Goal: Task Accomplishment & Management: Manage account settings

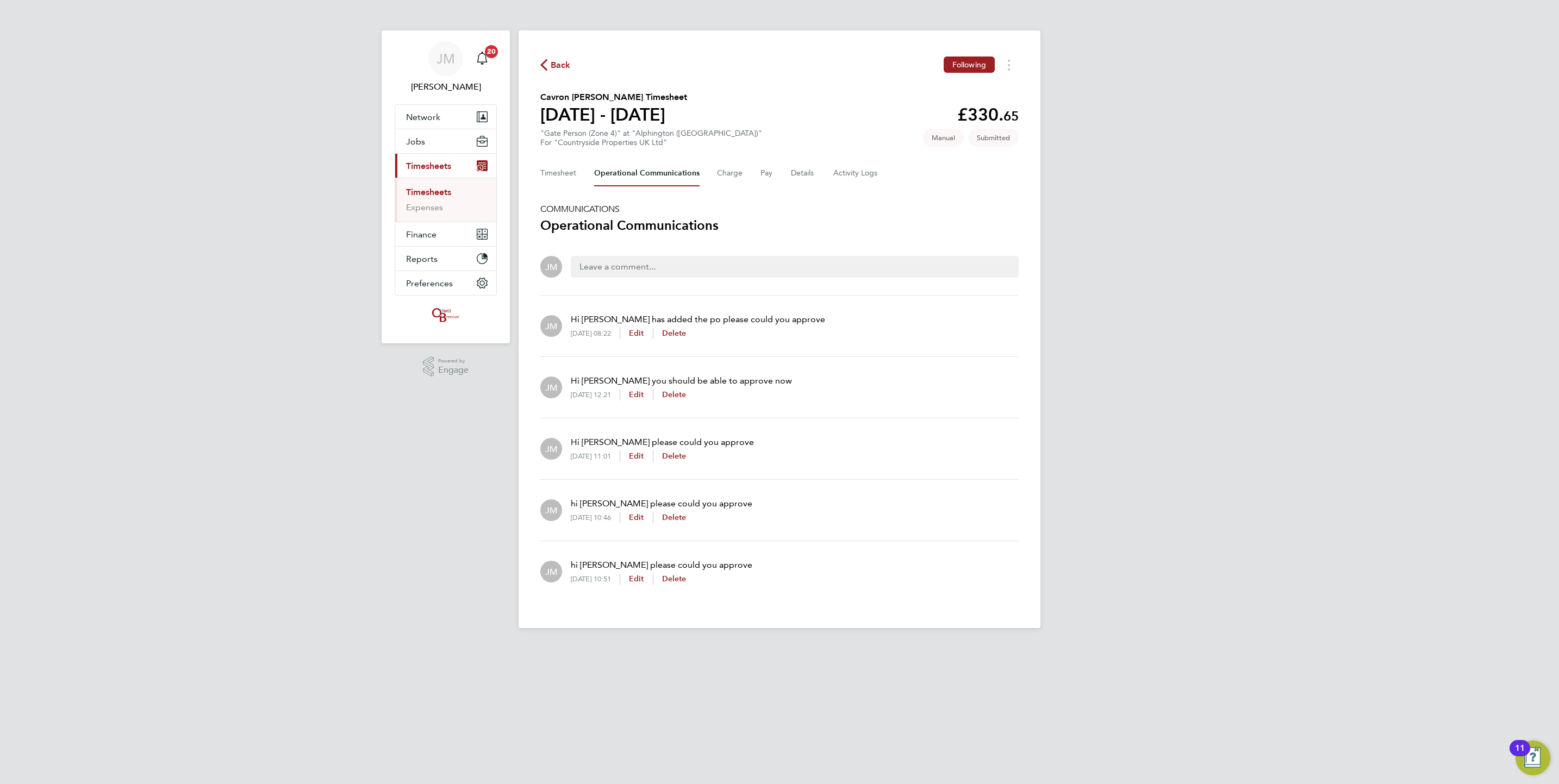
click at [435, 194] on link "Timesheets" at bounding box center [428, 191] width 45 height 10
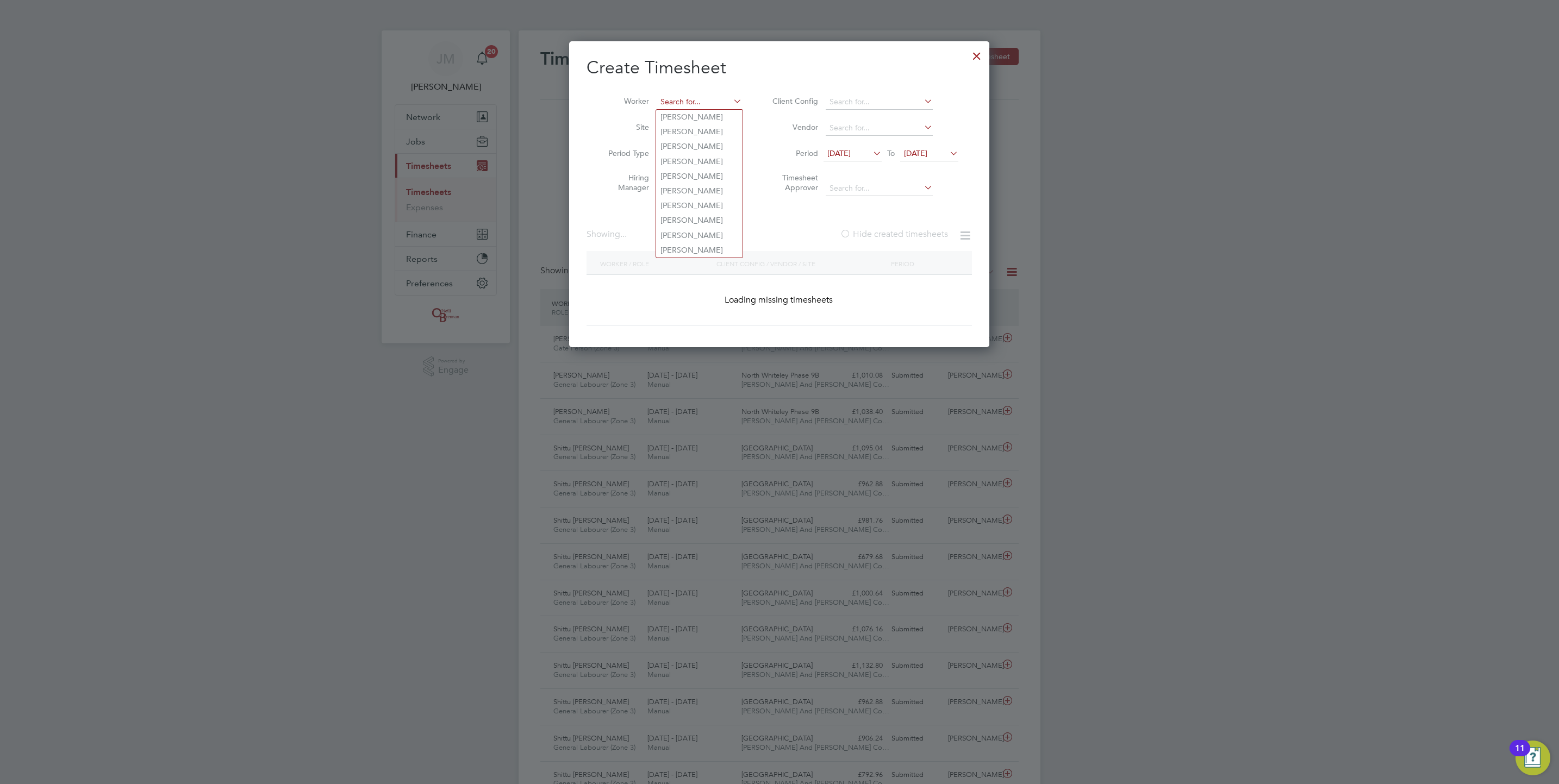
click at [709, 96] on input at bounding box center [699, 102] width 85 height 15
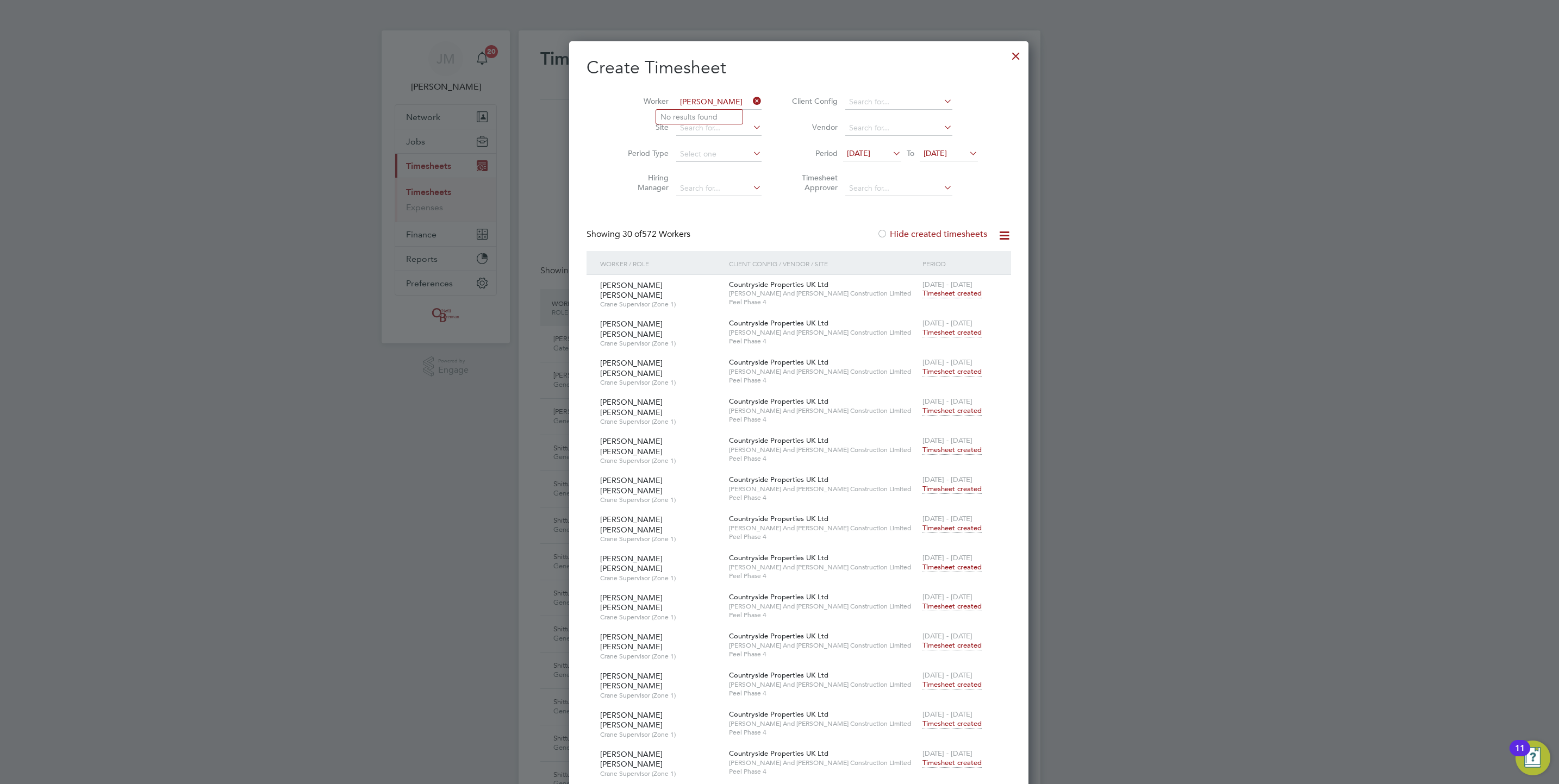
click at [690, 95] on input "[PERSON_NAME]" at bounding box center [719, 102] width 85 height 15
type input "[PERSON_NAME]"
drag, startPoint x: 977, startPoint y: 52, endPoint x: 971, endPoint y: 63, distance: 12.5
click at [1006, 51] on div at bounding box center [1015, 53] width 19 height 19
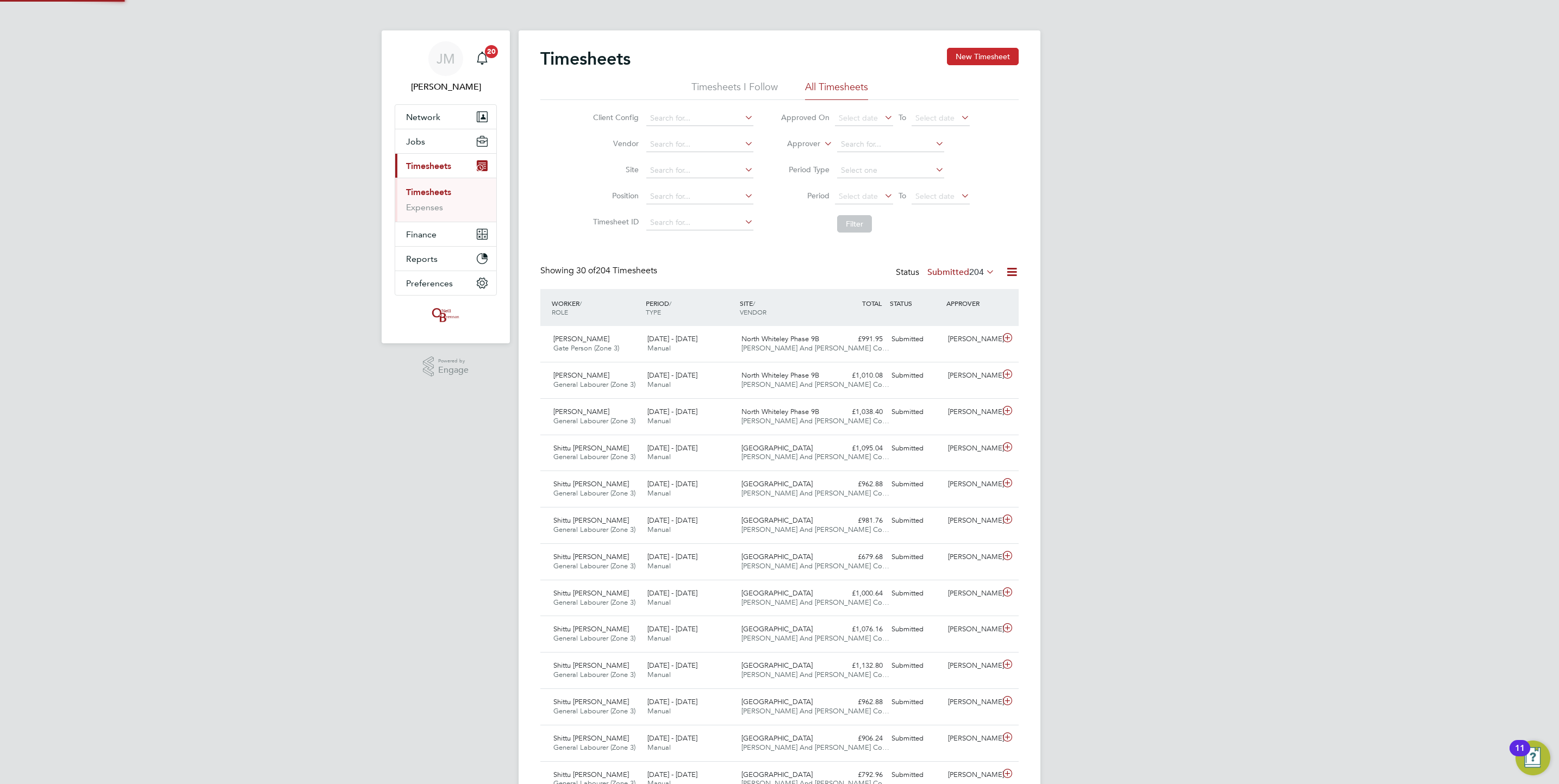
click at [991, 56] on button "New Timesheet" at bounding box center [983, 57] width 72 height 17
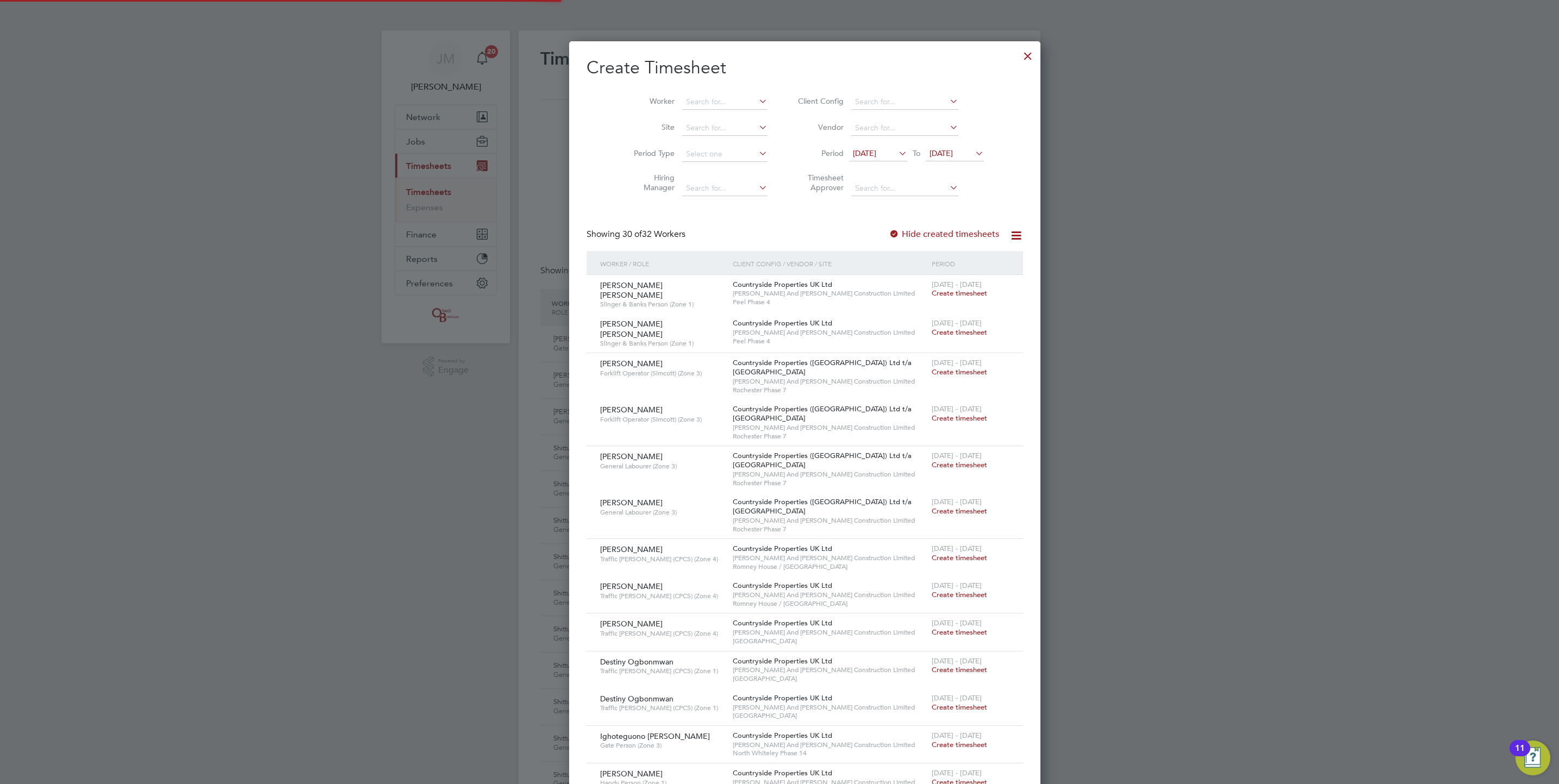
drag, startPoint x: 693, startPoint y: 95, endPoint x: 691, endPoint y: 85, distance: 10.2
click at [690, 89] on li "Worker" at bounding box center [697, 102] width 169 height 26
click at [729, 114] on li "[PERSON_NAME]" at bounding box center [704, 117] width 95 height 15
type input "[PERSON_NAME]"
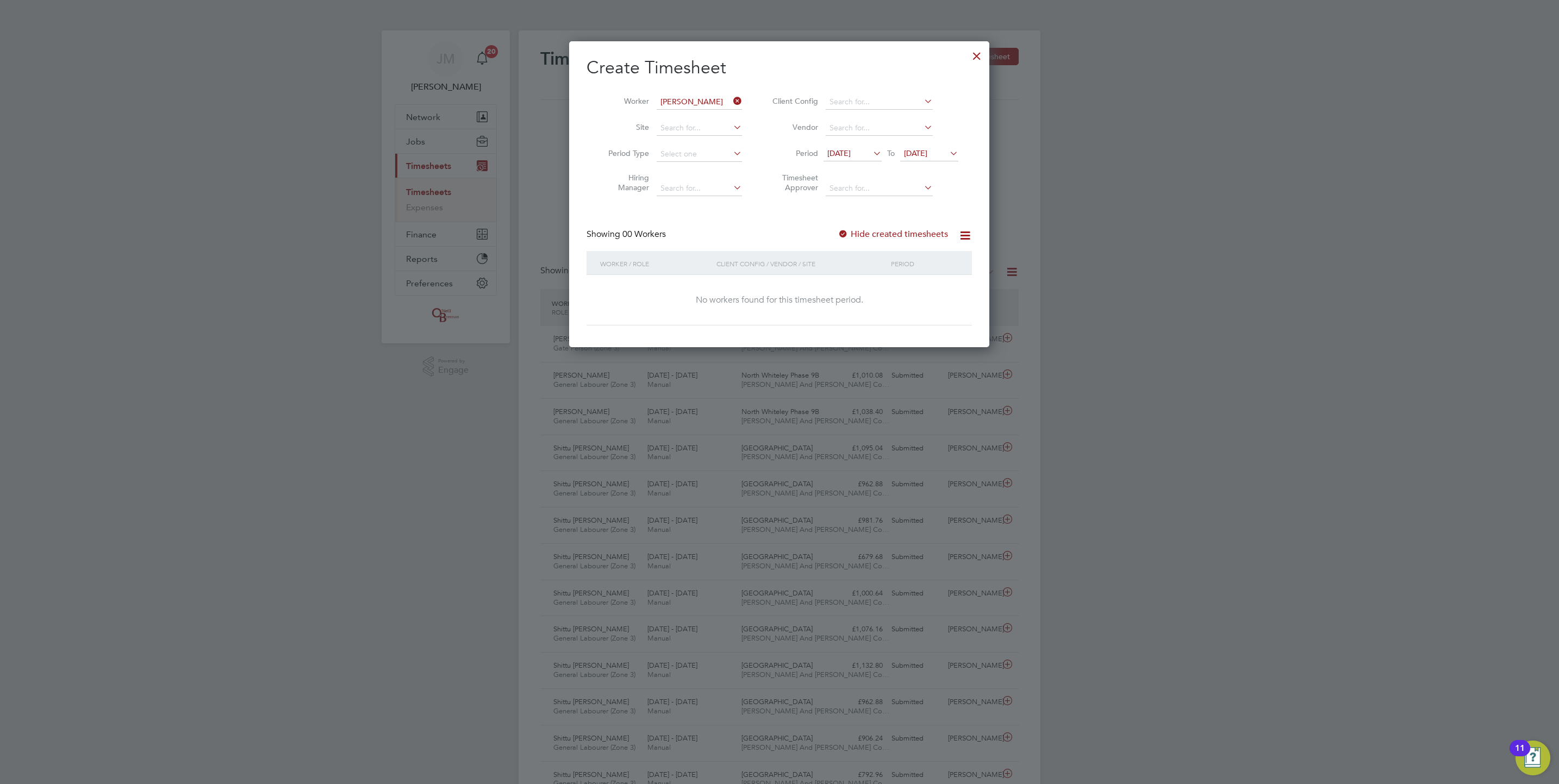
click at [900, 230] on label "Hide created timesheets" at bounding box center [893, 234] width 110 height 11
click at [871, 147] on icon at bounding box center [871, 153] width 0 height 15
click at [849, 232] on span "[DATE]" at bounding box center [841, 232] width 21 height 21
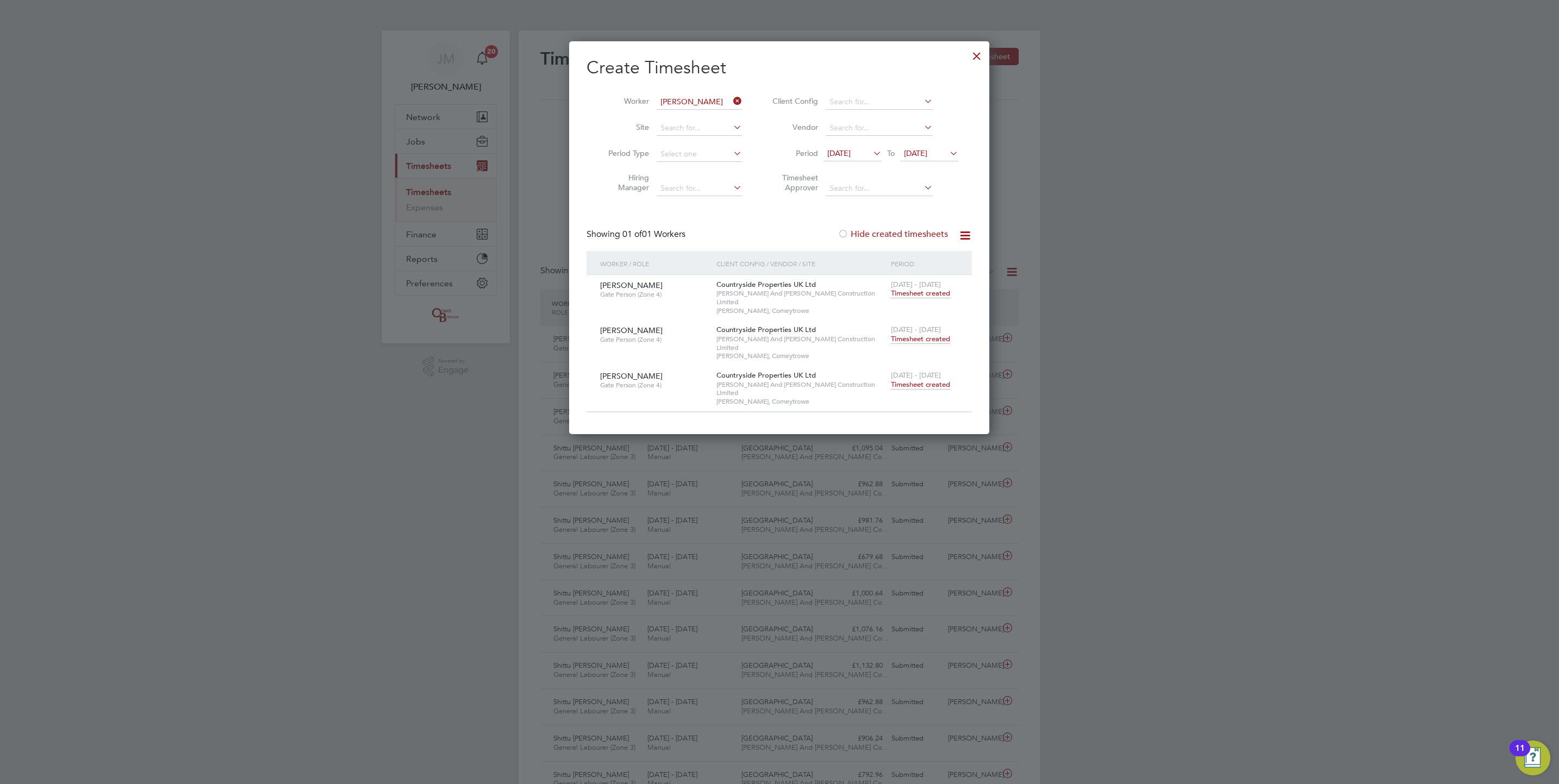
click at [930, 334] on span "Timesheet created" at bounding box center [921, 339] width 59 height 10
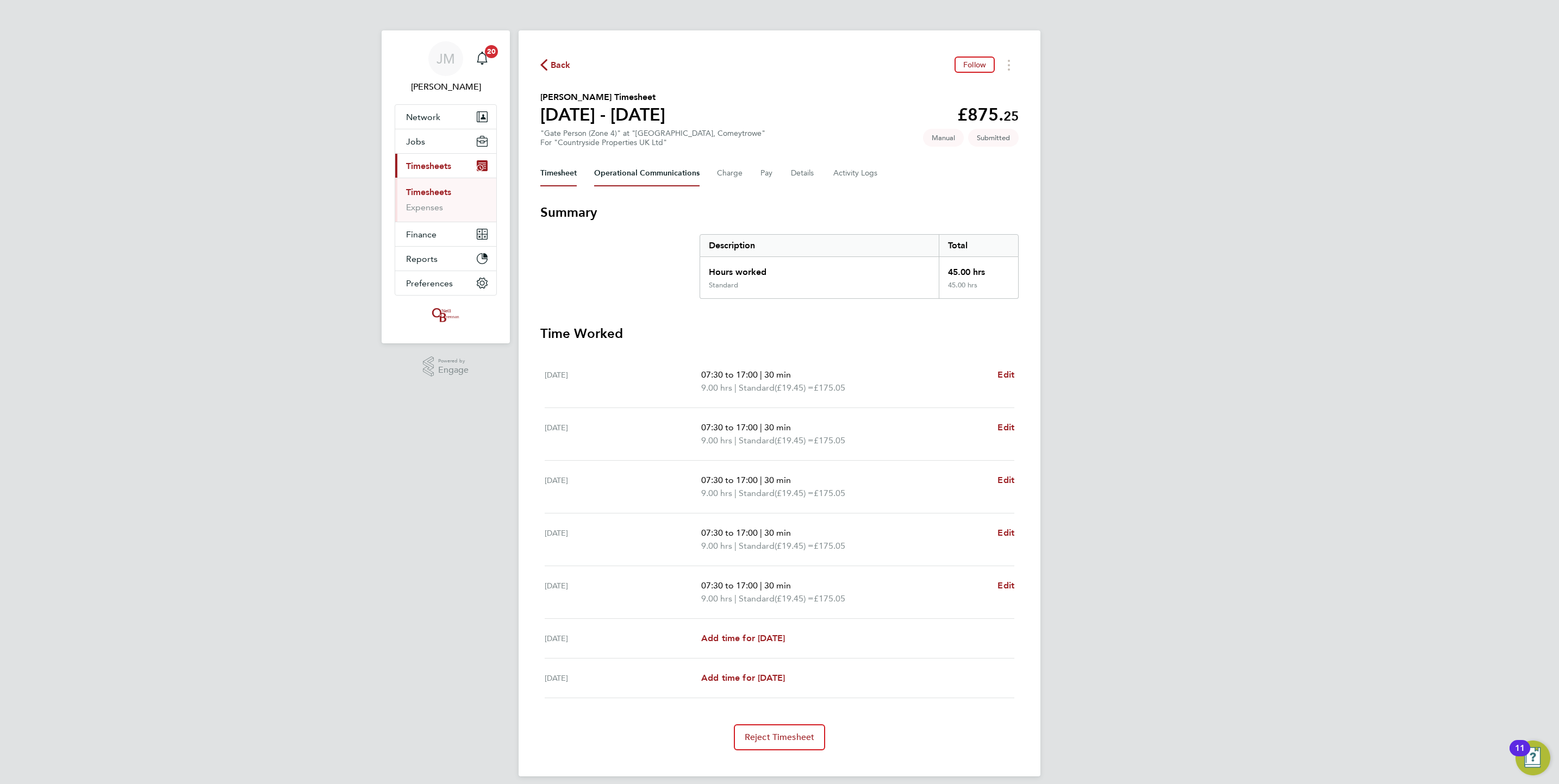
click at [663, 165] on Communications-tab "Operational Communications" at bounding box center [647, 174] width 105 height 26
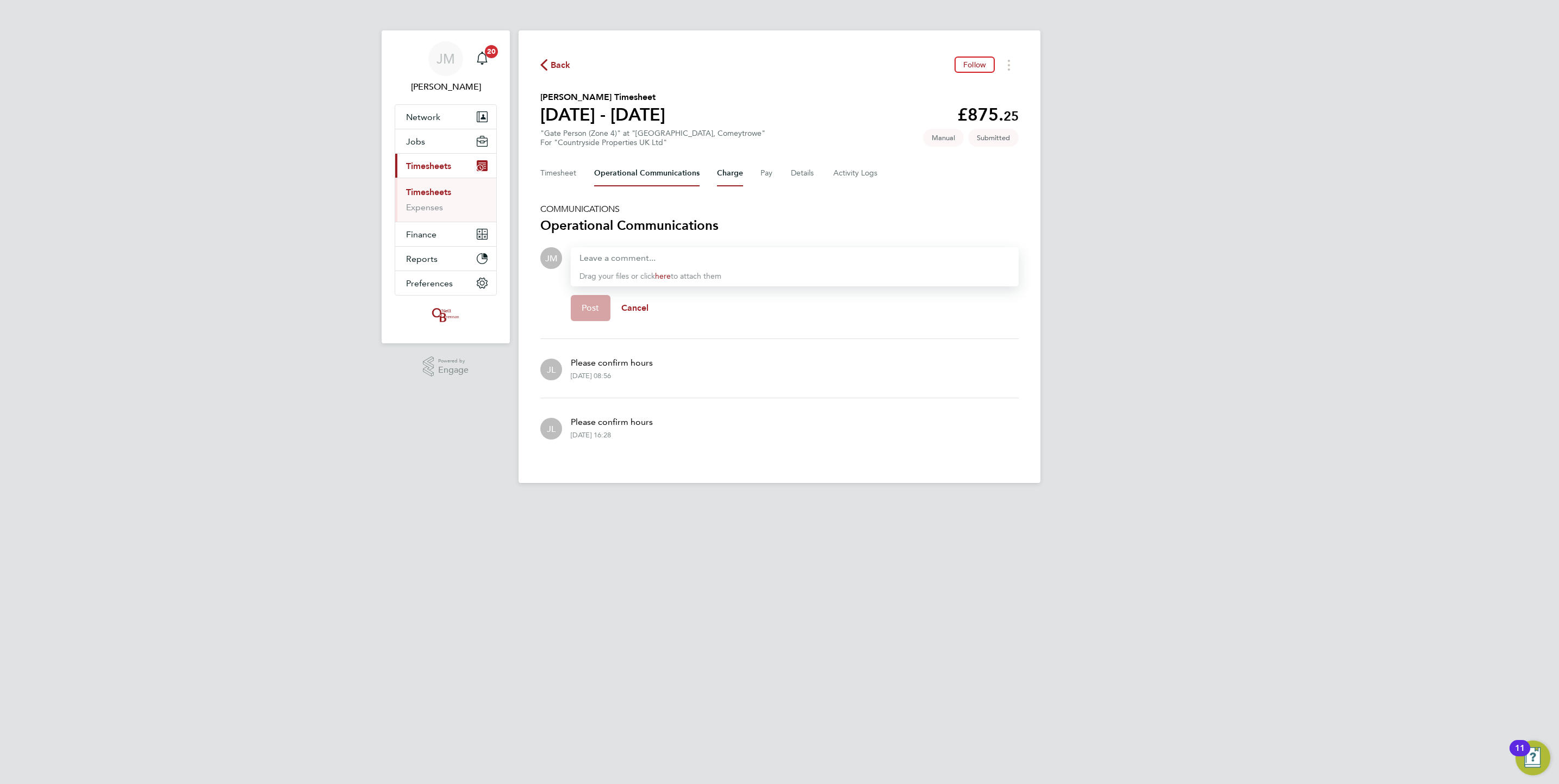
click at [737, 174] on button "Charge" at bounding box center [730, 174] width 26 height 26
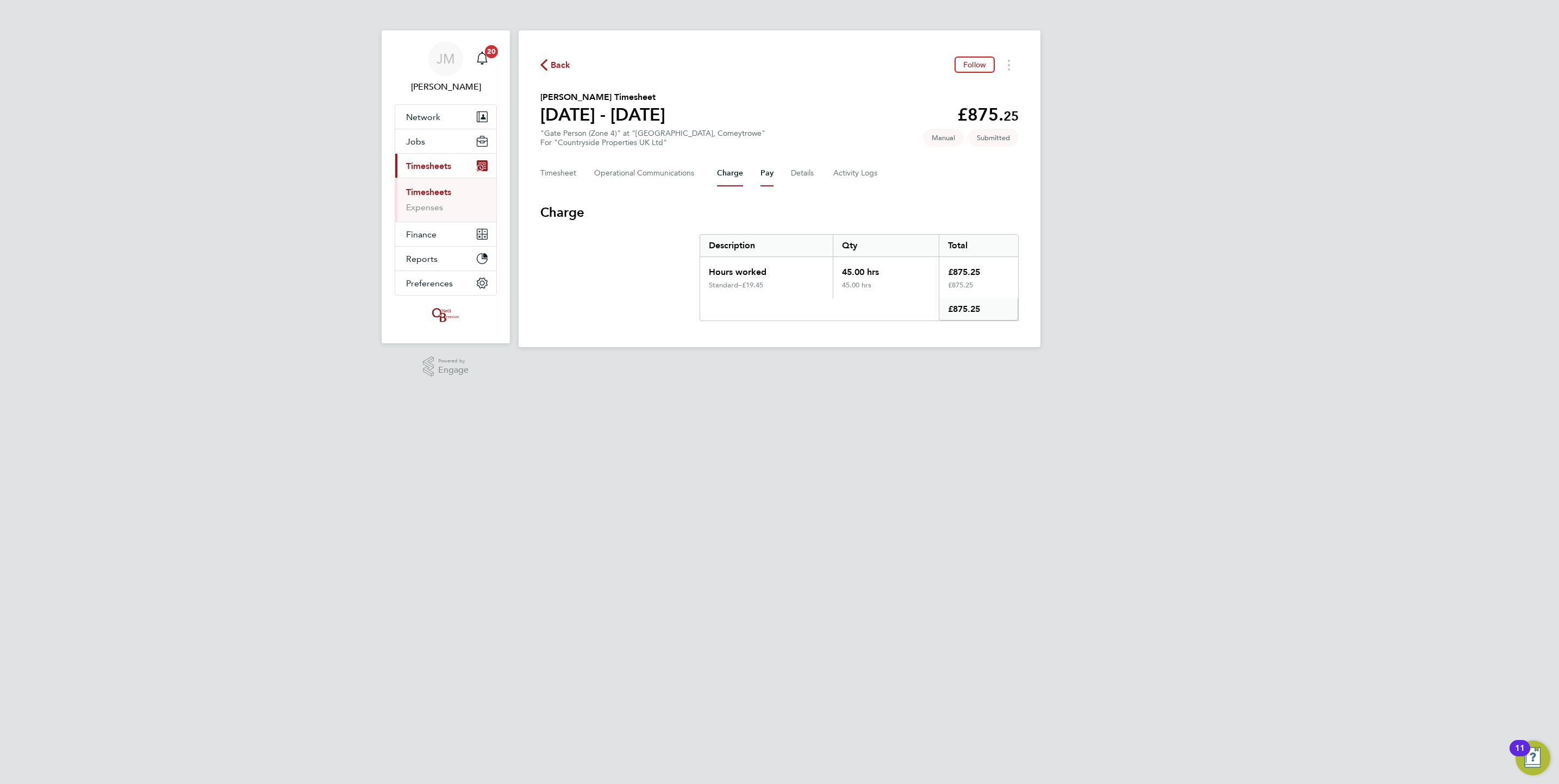
drag, startPoint x: 766, startPoint y: 175, endPoint x: 784, endPoint y: 175, distance: 18.0
click at [769, 175] on button "Pay" at bounding box center [766, 174] width 13 height 26
click at [794, 175] on button "Details" at bounding box center [804, 174] width 25 height 26
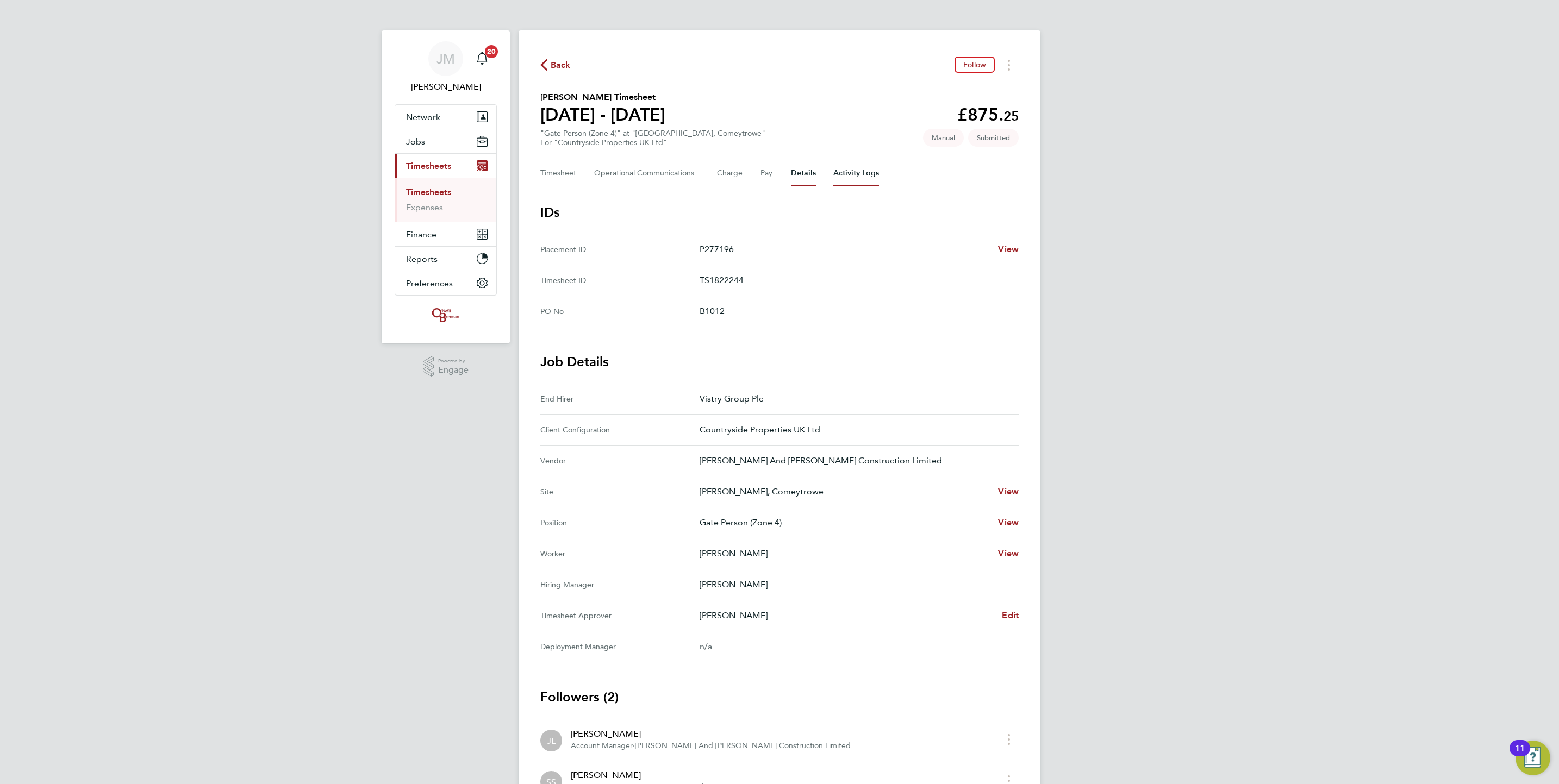
click at [841, 170] on Logs-tab "Activity Logs" at bounding box center [855, 174] width 46 height 26
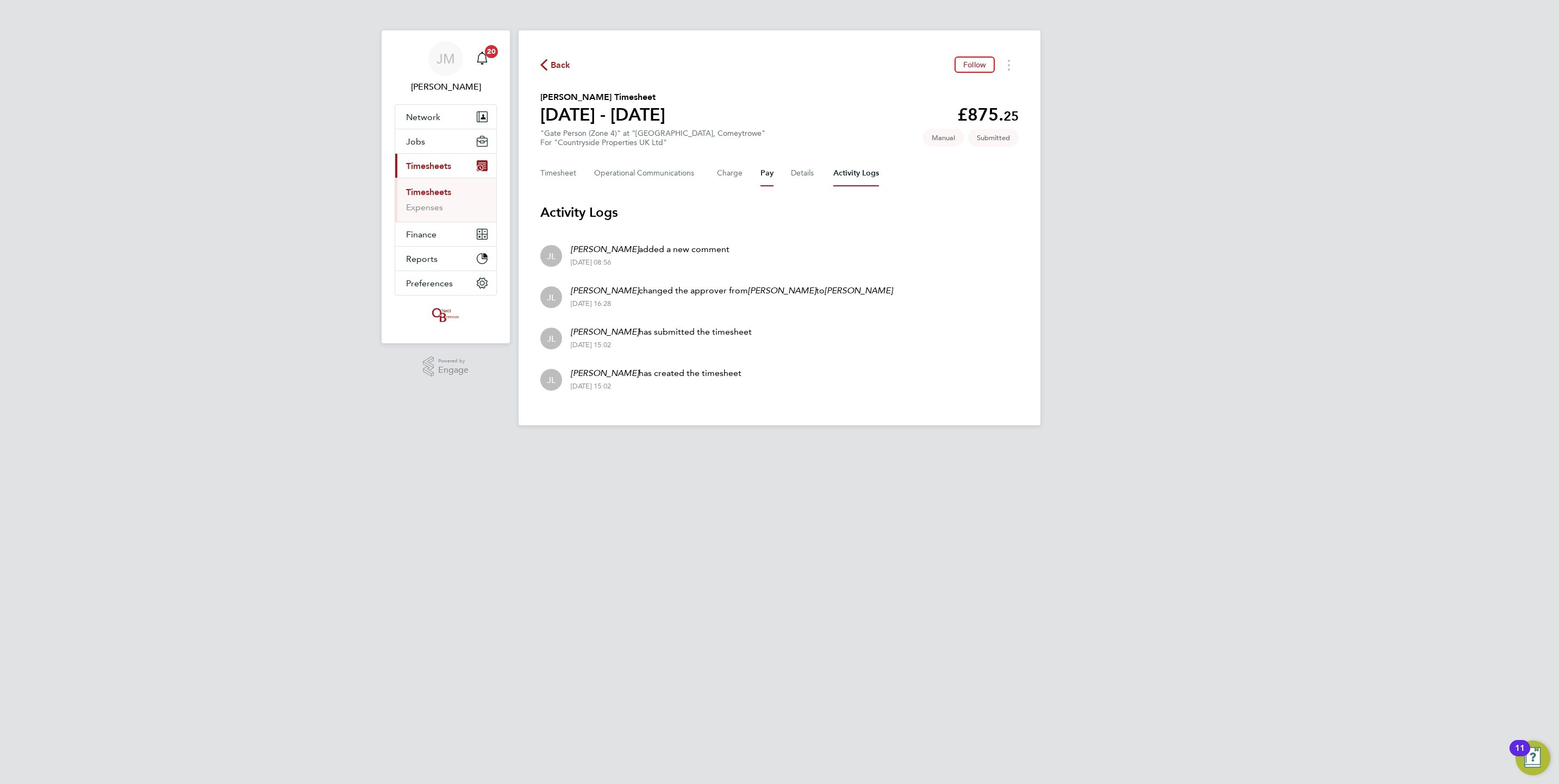
click at [770, 170] on button "Pay" at bounding box center [766, 174] width 13 height 26
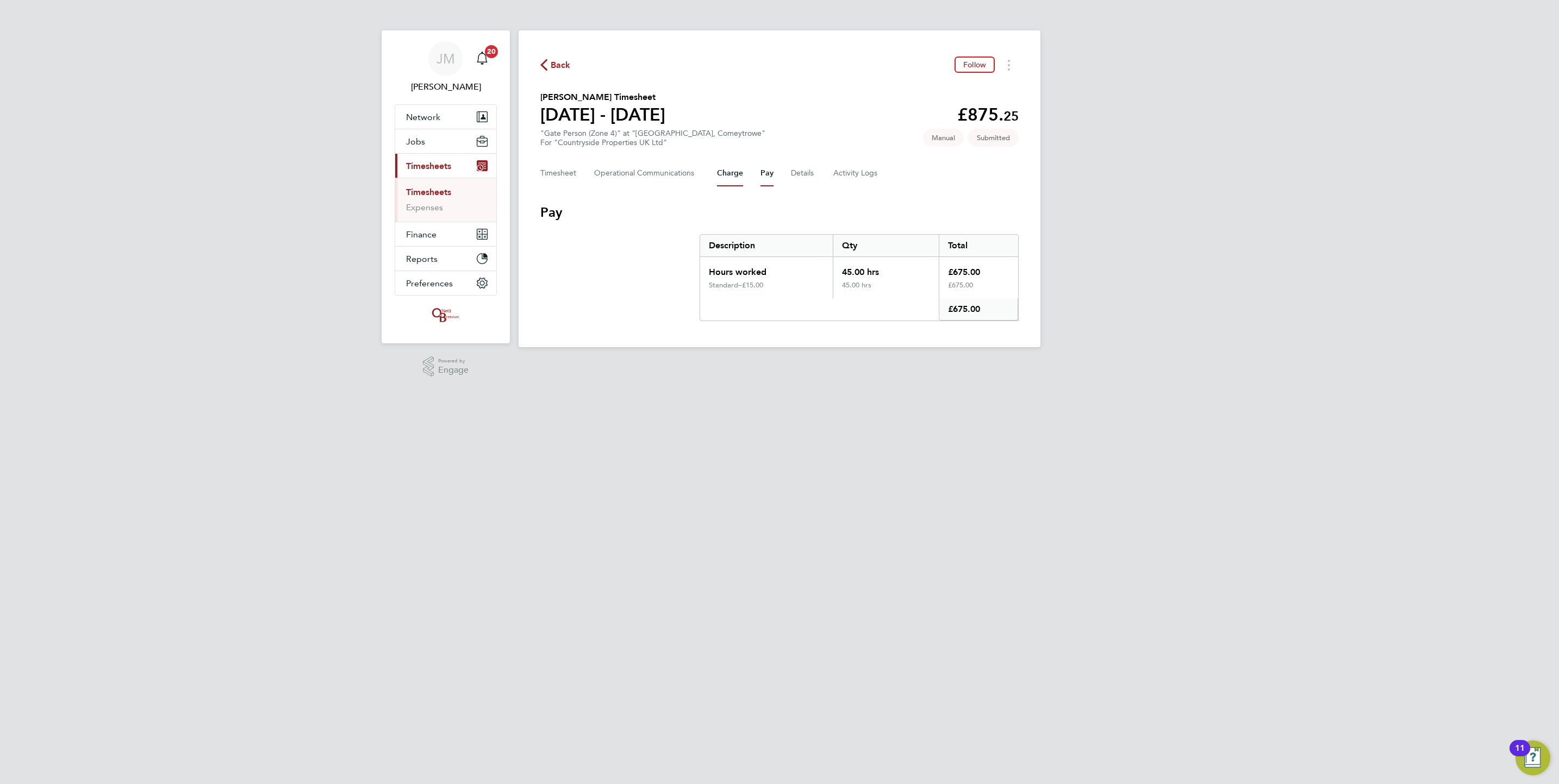
click at [727, 180] on button "Charge" at bounding box center [730, 174] width 26 height 26
click at [662, 180] on Communications-tab "Operational Communications" at bounding box center [647, 174] width 105 height 26
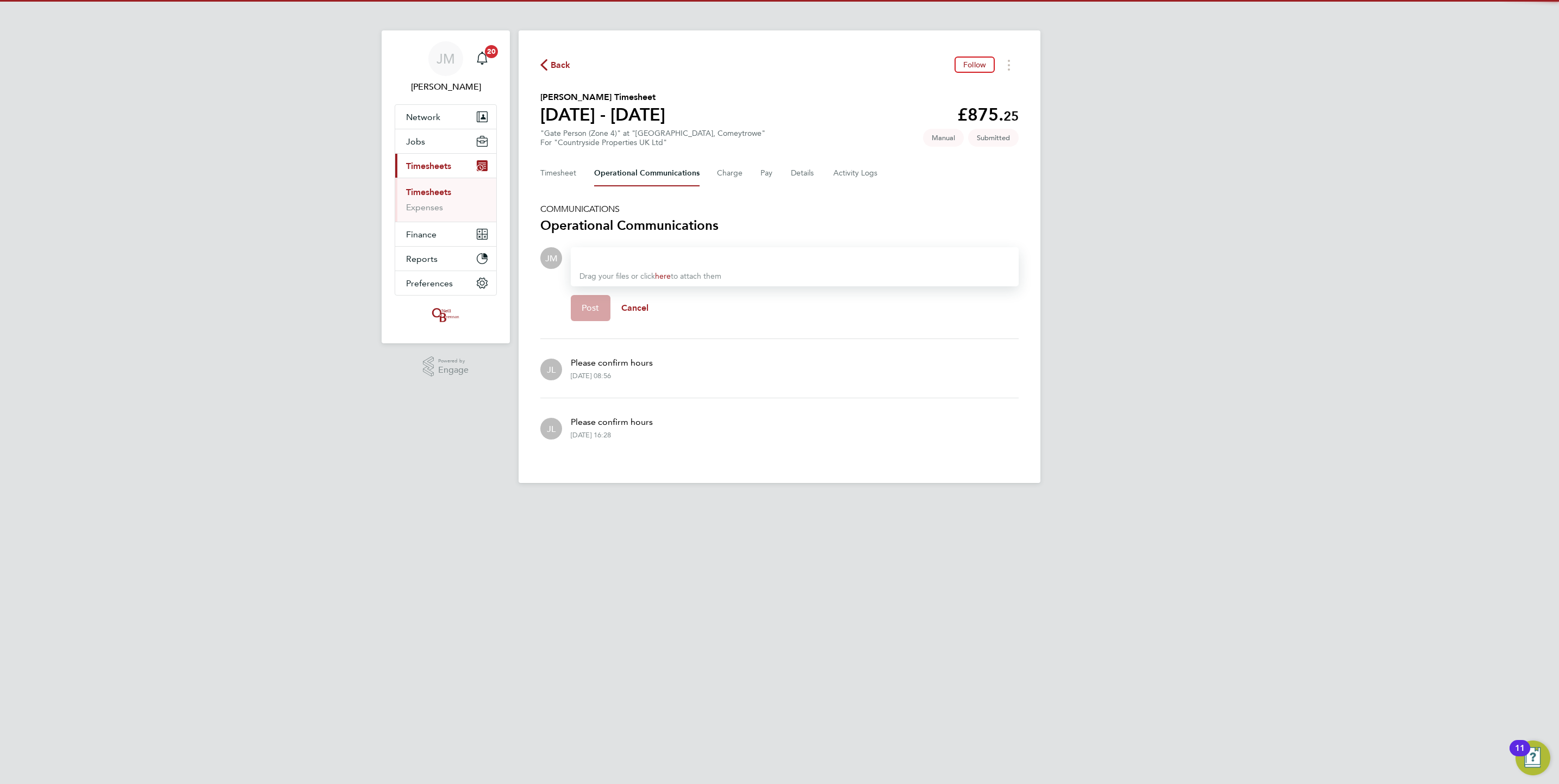
click at [583, 177] on div "Timesheet Operational Communications Charge Pay Details Activity Logs" at bounding box center [779, 174] width 478 height 26
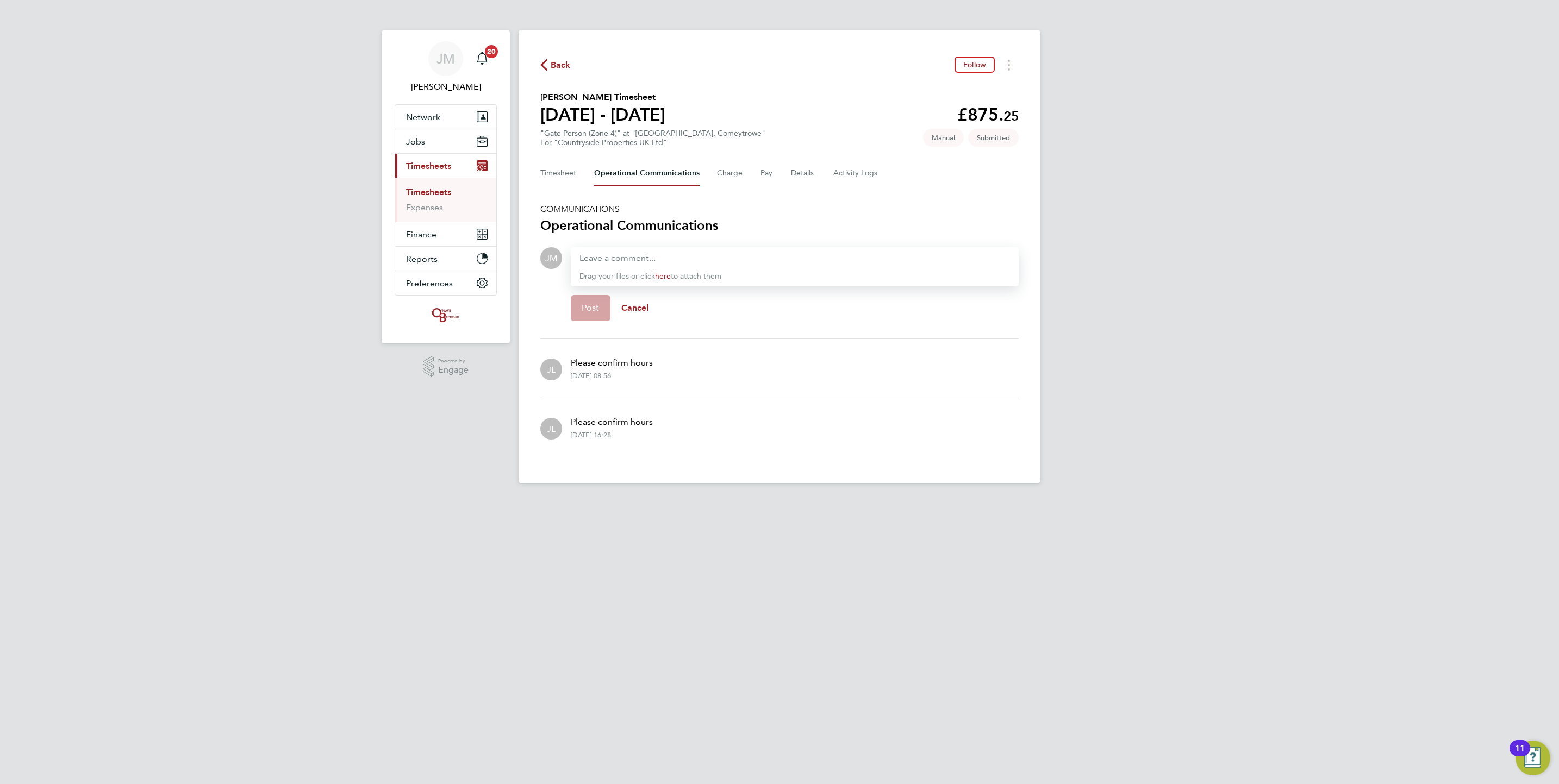
click at [580, 174] on div "Timesheet Operational Communications Charge Pay Details Activity Logs" at bounding box center [779, 174] width 478 height 26
click at [573, 174] on button "Timesheet" at bounding box center [558, 174] width 36 height 26
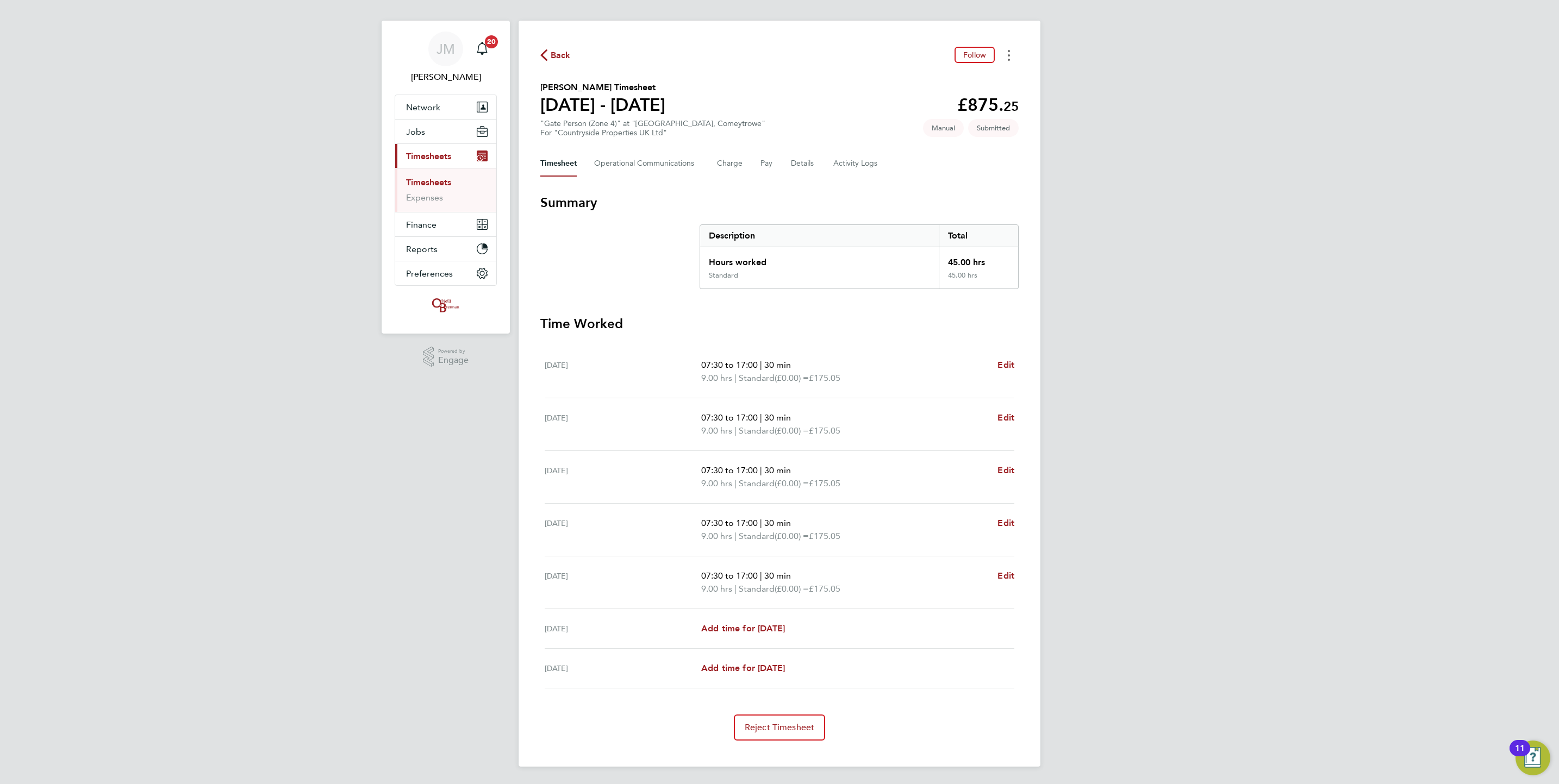
click at [1011, 57] on button "Timesheets Menu" at bounding box center [1008, 55] width 19 height 17
click at [780, 160] on div "Timesheet Operational Communications Charge Pay Details Activity Logs" at bounding box center [779, 163] width 478 height 26
click at [796, 163] on button "Details" at bounding box center [804, 163] width 25 height 26
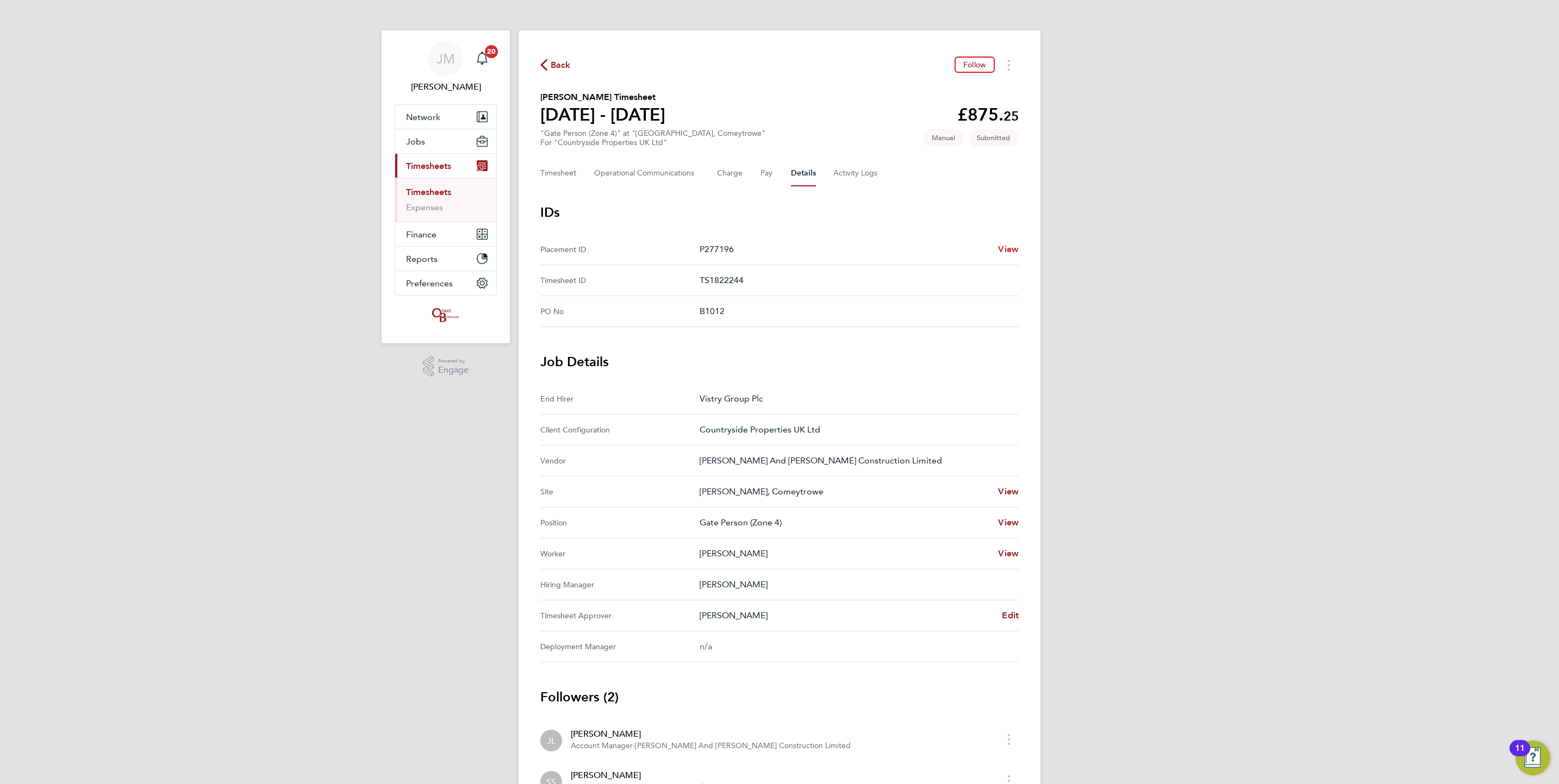
click at [1007, 246] on span "View" at bounding box center [1008, 249] width 21 height 10
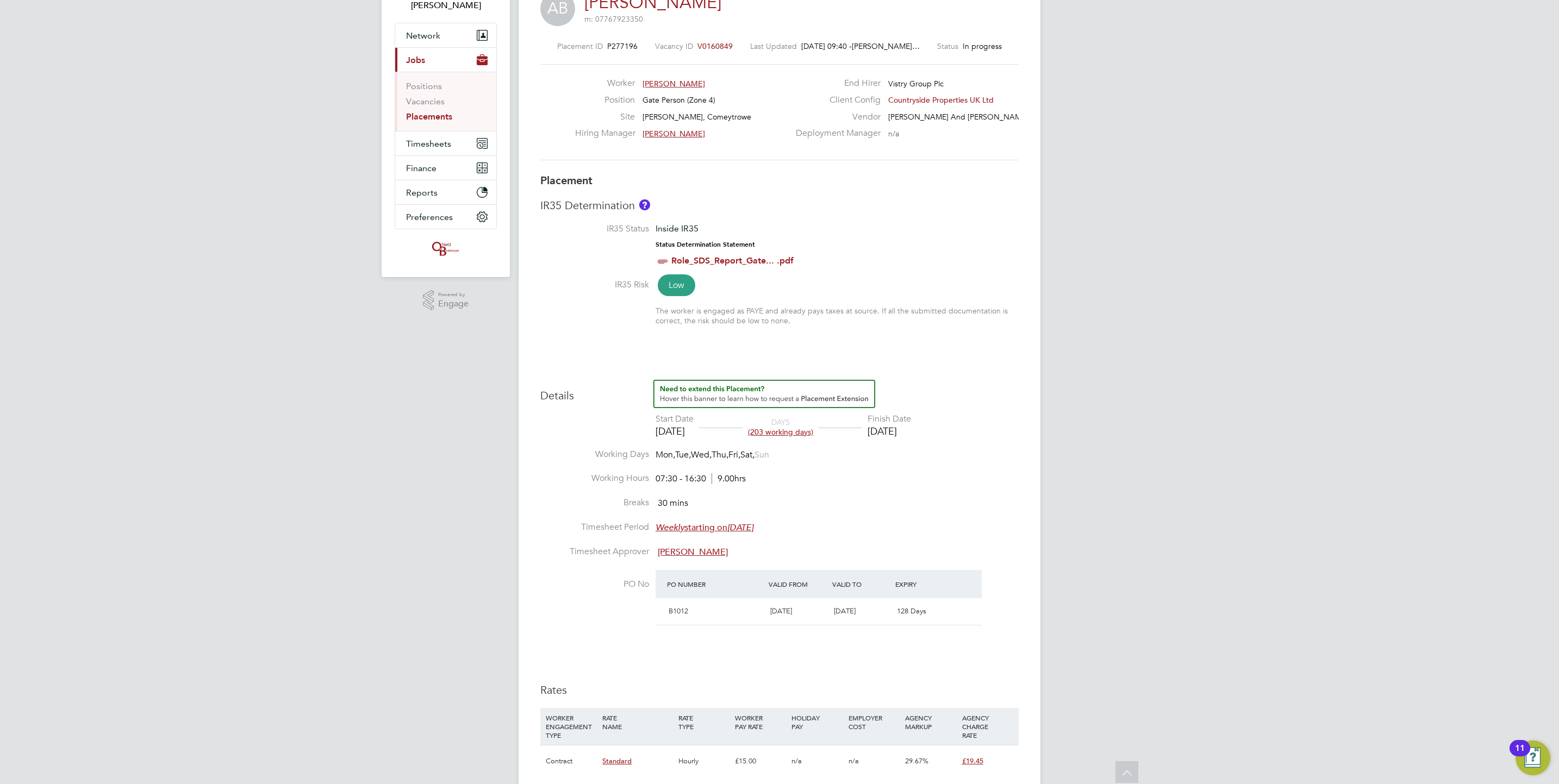
scroll to position [163, 0]
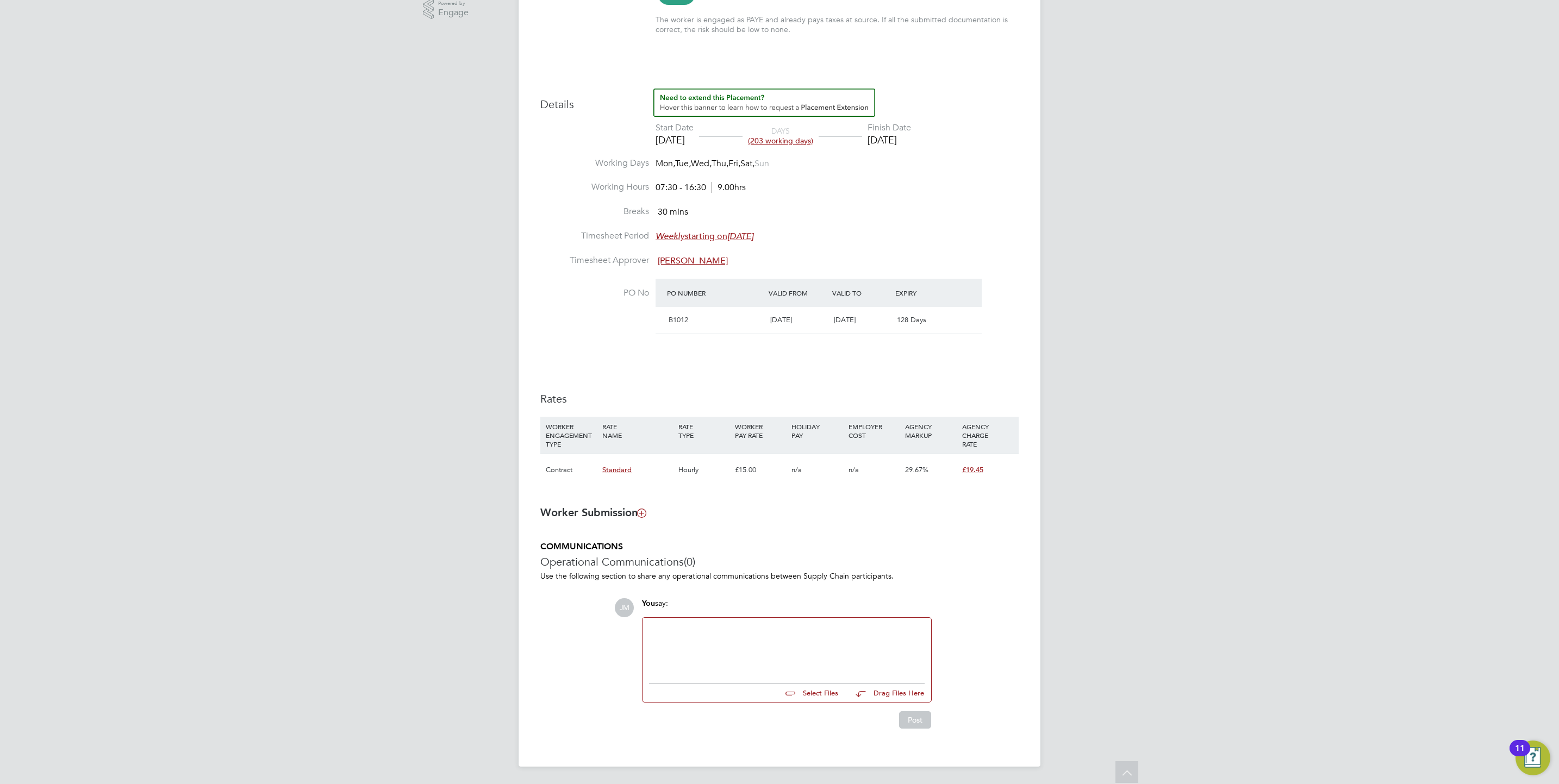
click at [644, 509] on icon at bounding box center [642, 513] width 9 height 9
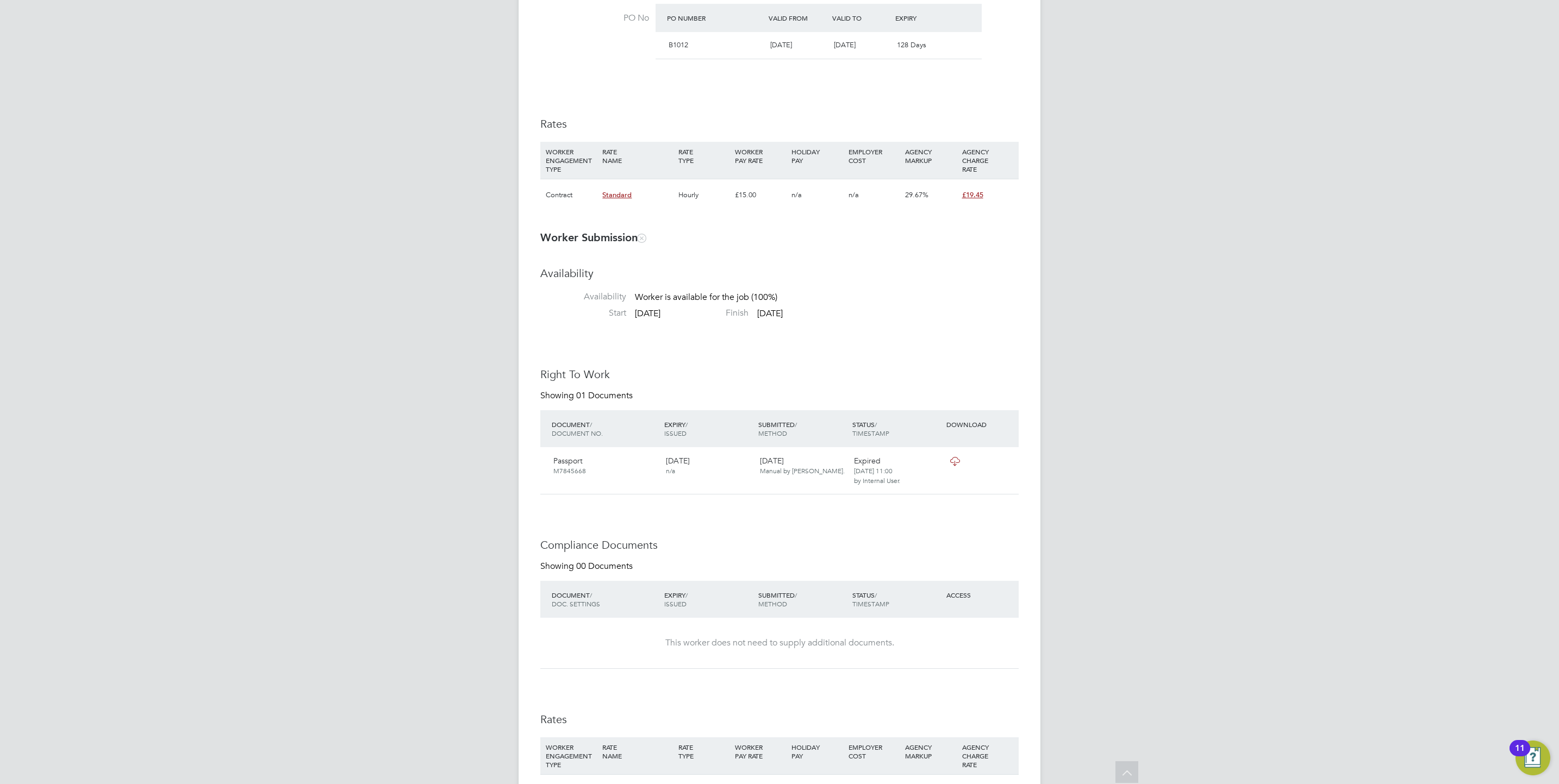
scroll to position [1081, 0]
